Goal: Task Accomplishment & Management: Use online tool/utility

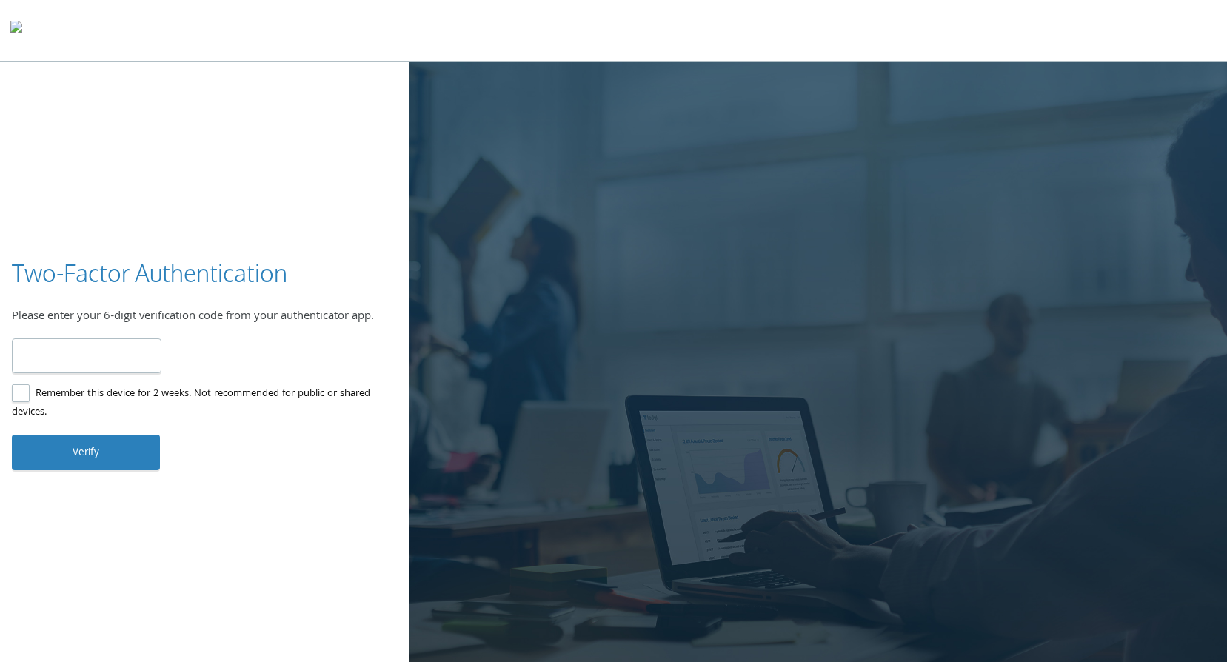
click at [80, 351] on input "number" at bounding box center [87, 355] width 150 height 35
click at [22, 28] on img at bounding box center [16, 31] width 12 height 30
click at [67, 361] on input "number" at bounding box center [87, 355] width 150 height 35
click at [67, 360] on input "number" at bounding box center [87, 355] width 150 height 35
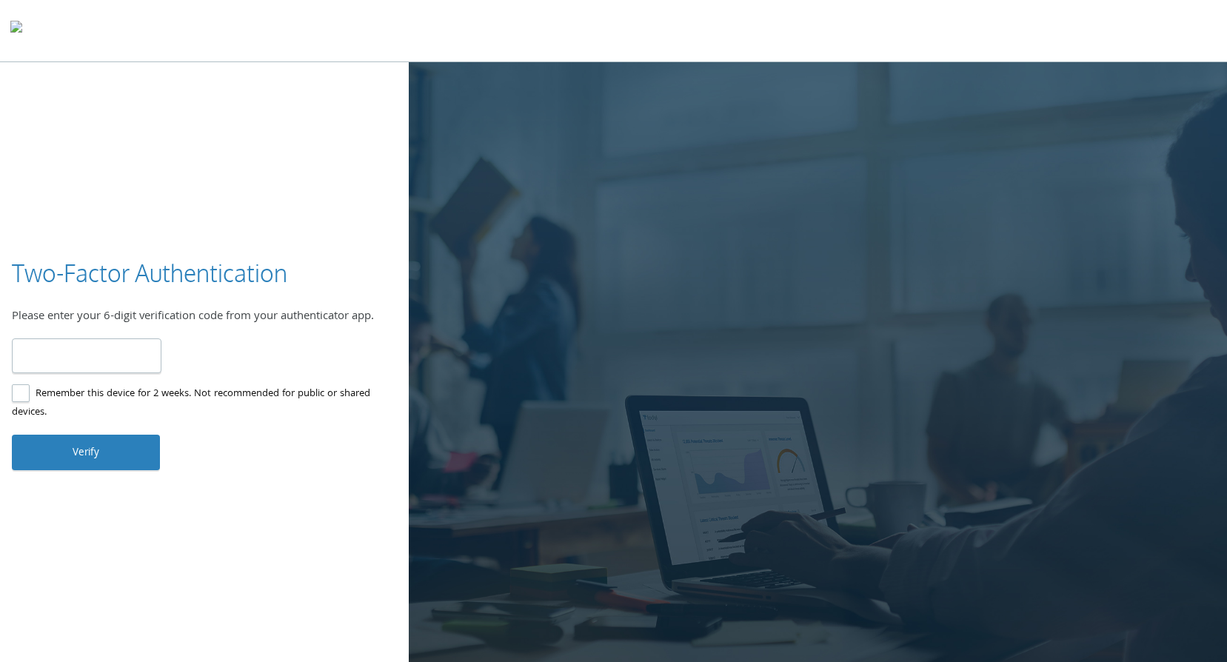
type input "*"
type input "******"
